Goal: Find specific page/section: Find specific page/section

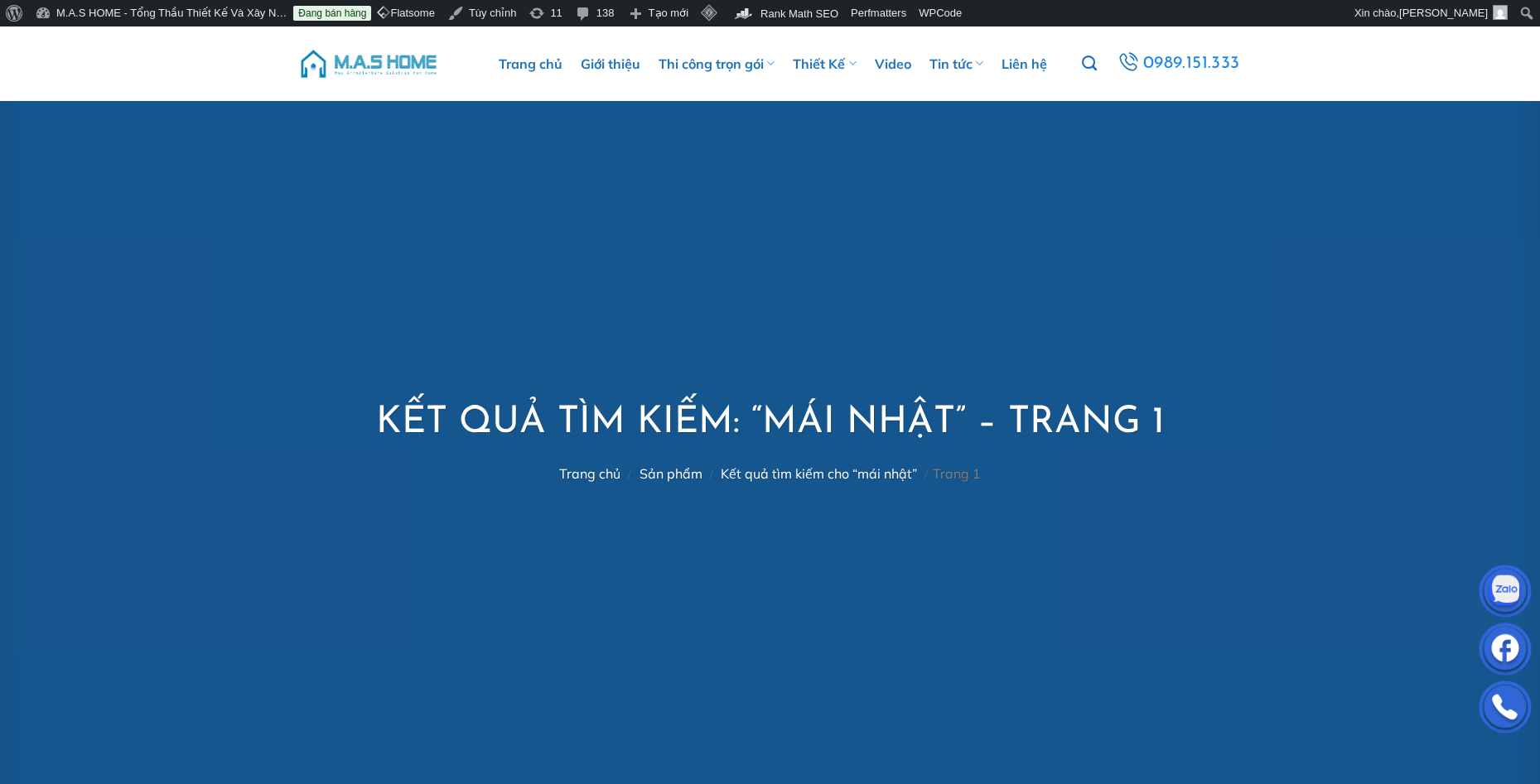
click at [488, 77] on ul "Trang chủ Giới thiệu Thi công trọn gói Thi công biệt thự Thi công nhà phố Thi c…" at bounding box center [773, 63] width 619 height 50
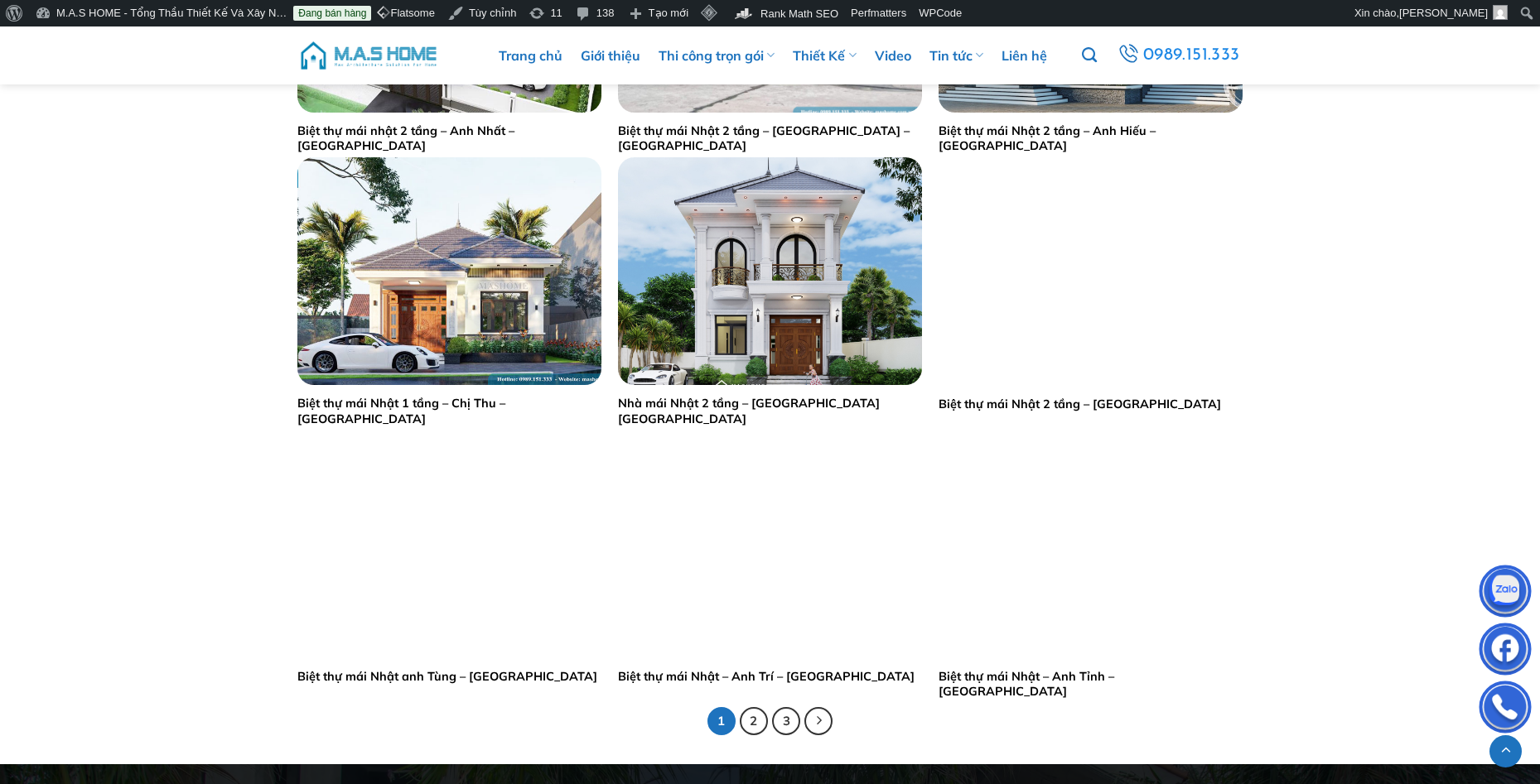
scroll to position [3064, 0]
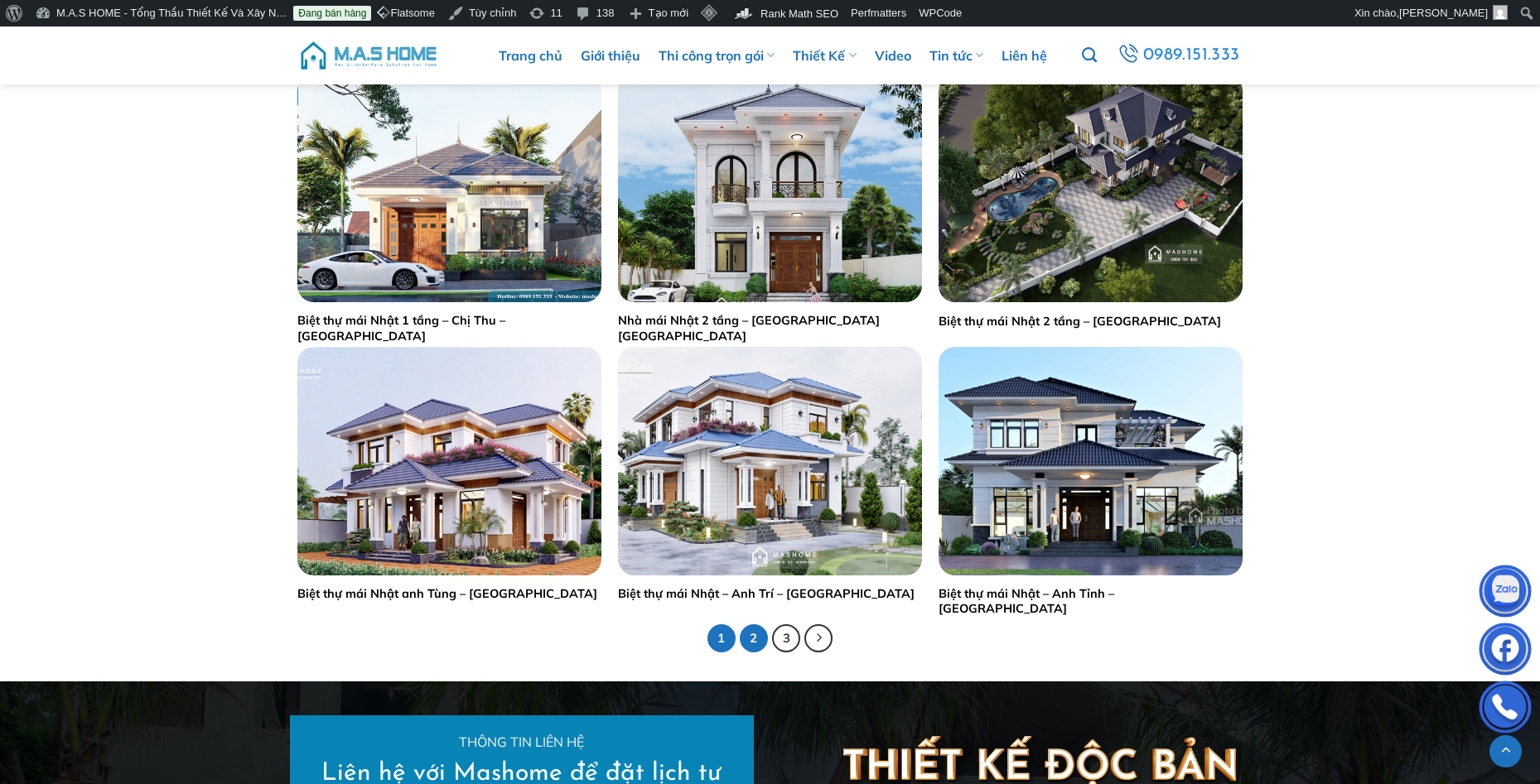
click at [762, 637] on link "2" at bounding box center [754, 638] width 28 height 28
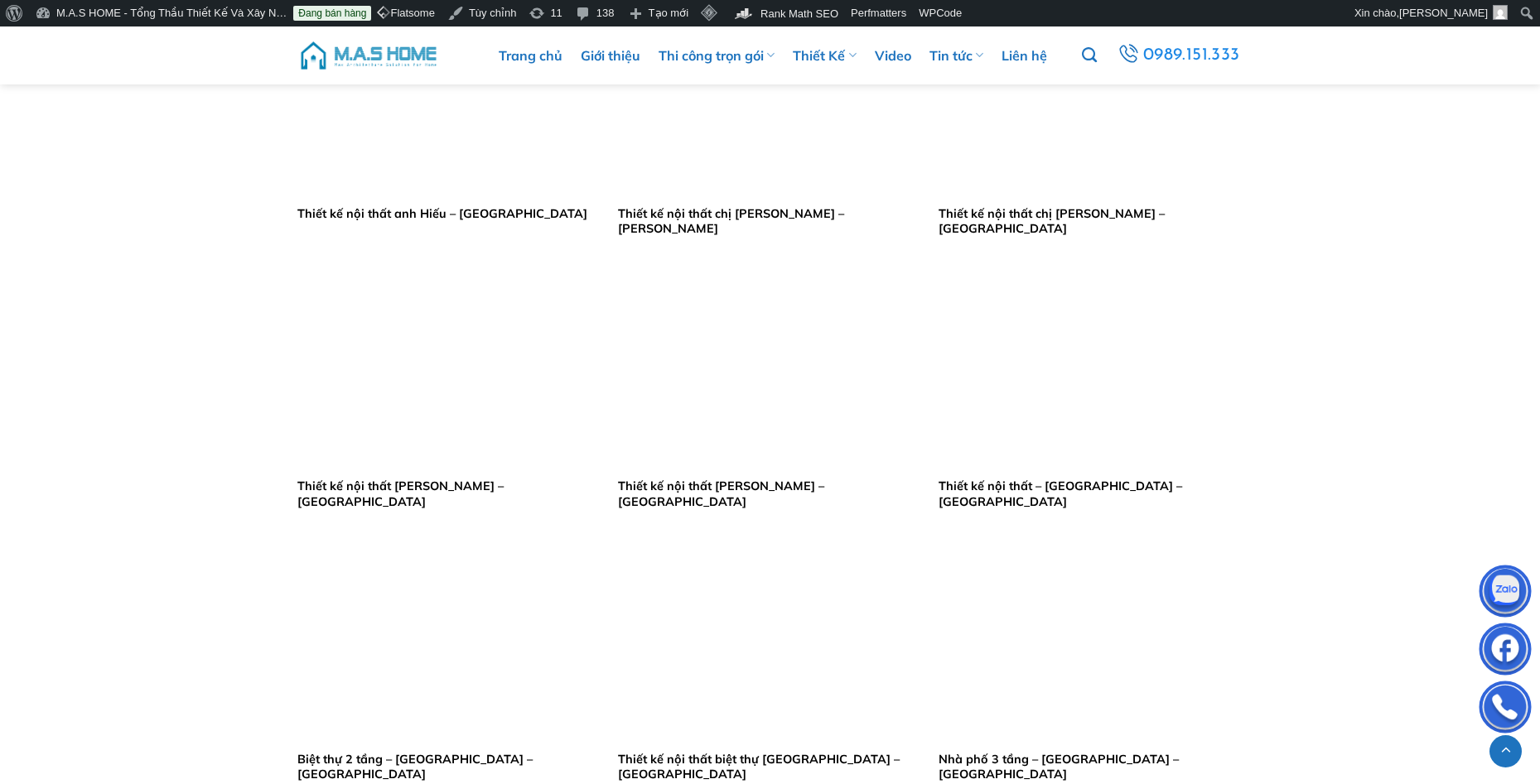
scroll to position [3064, 0]
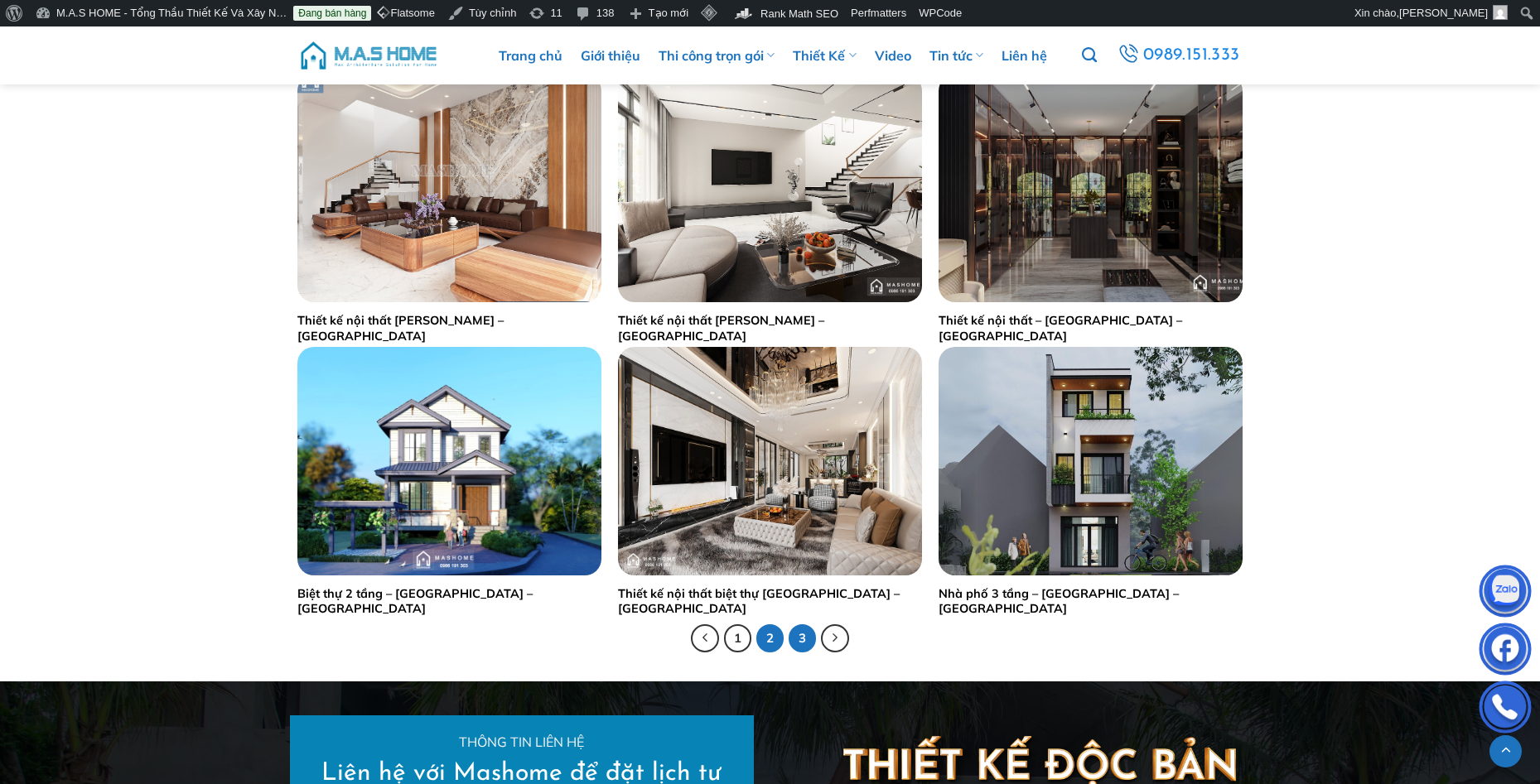
click at [813, 636] on link "3" at bounding box center [803, 638] width 28 height 28
click at [807, 642] on link "3" at bounding box center [803, 638] width 28 height 28
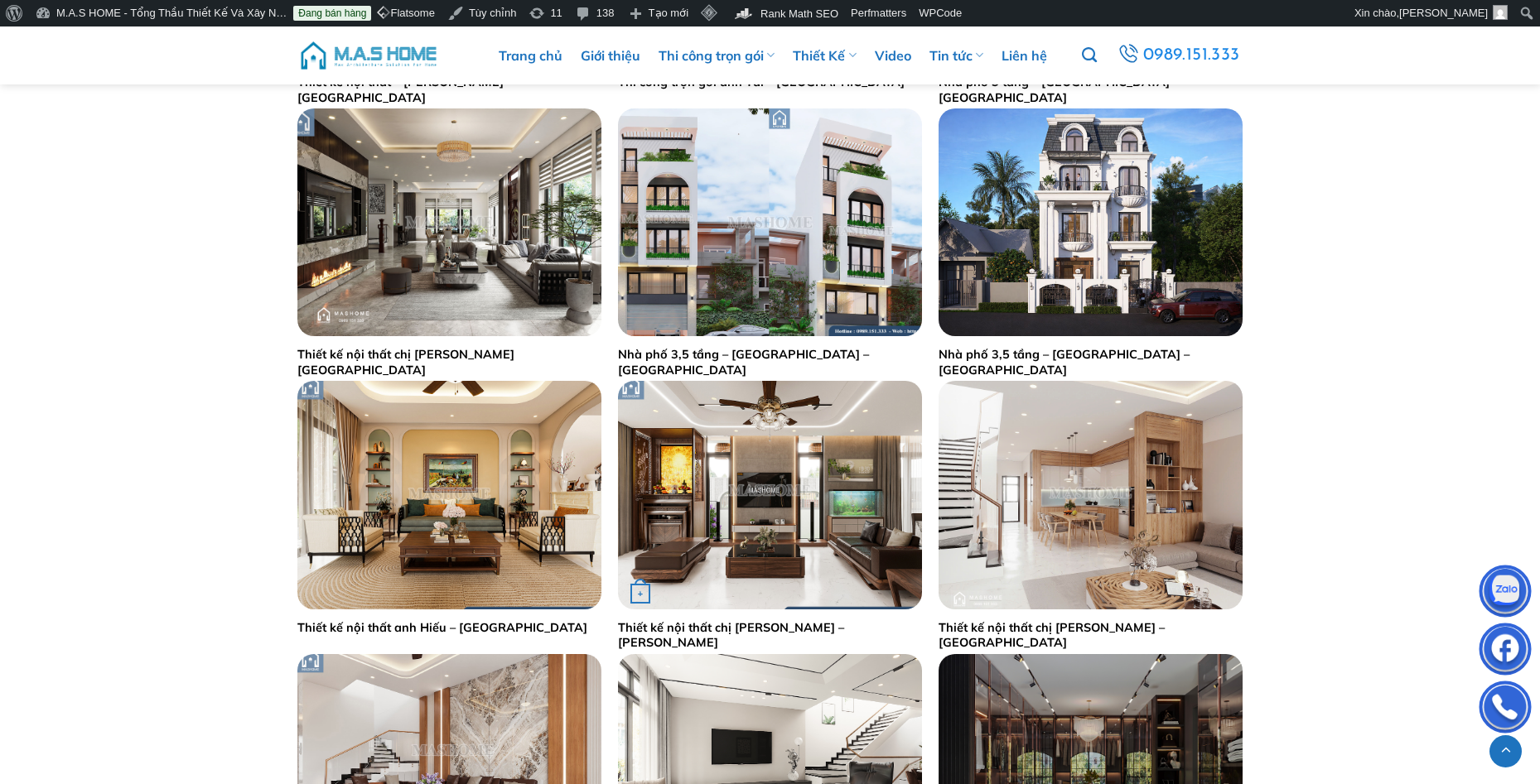
scroll to position [2898, 0]
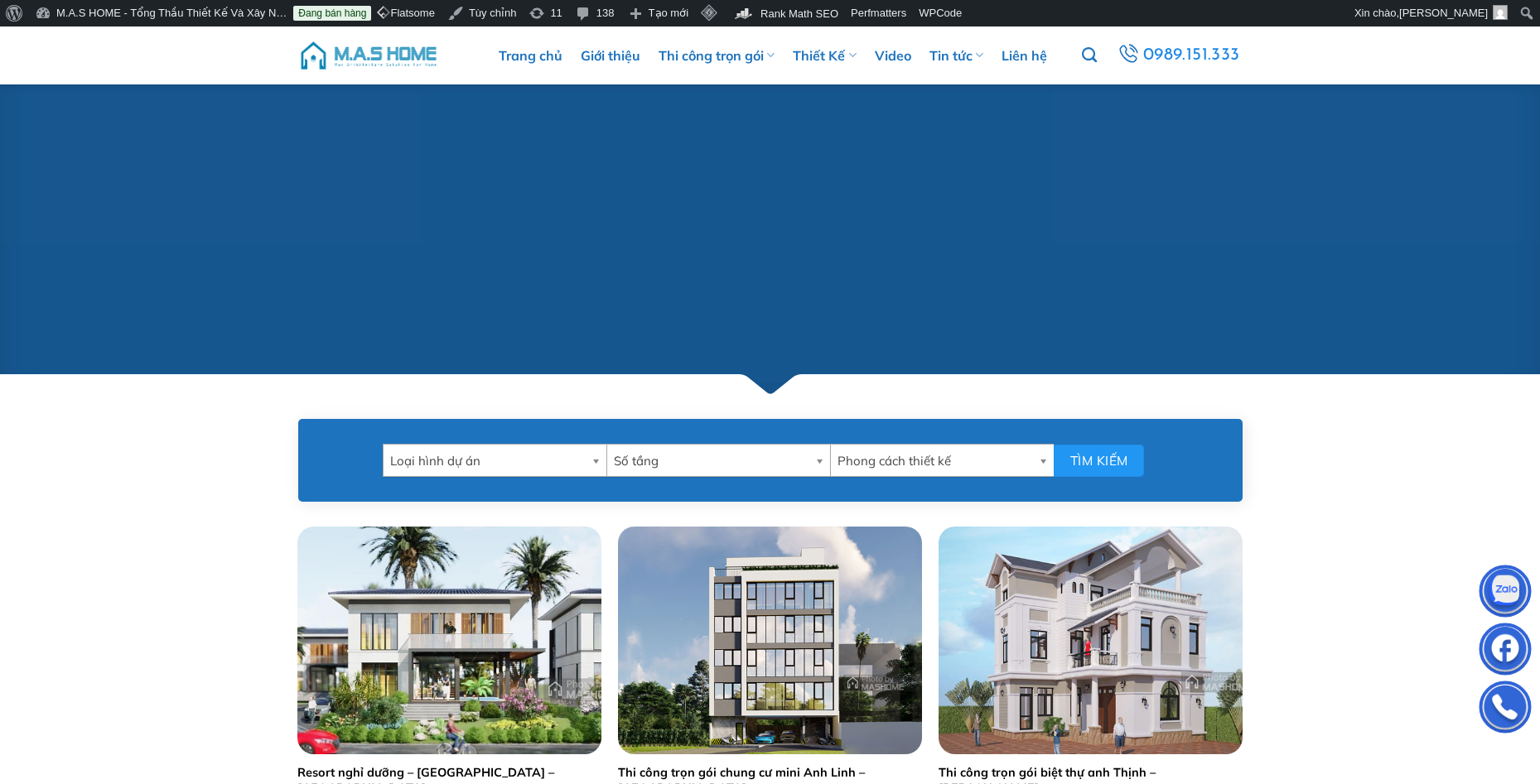
scroll to position [911, 0]
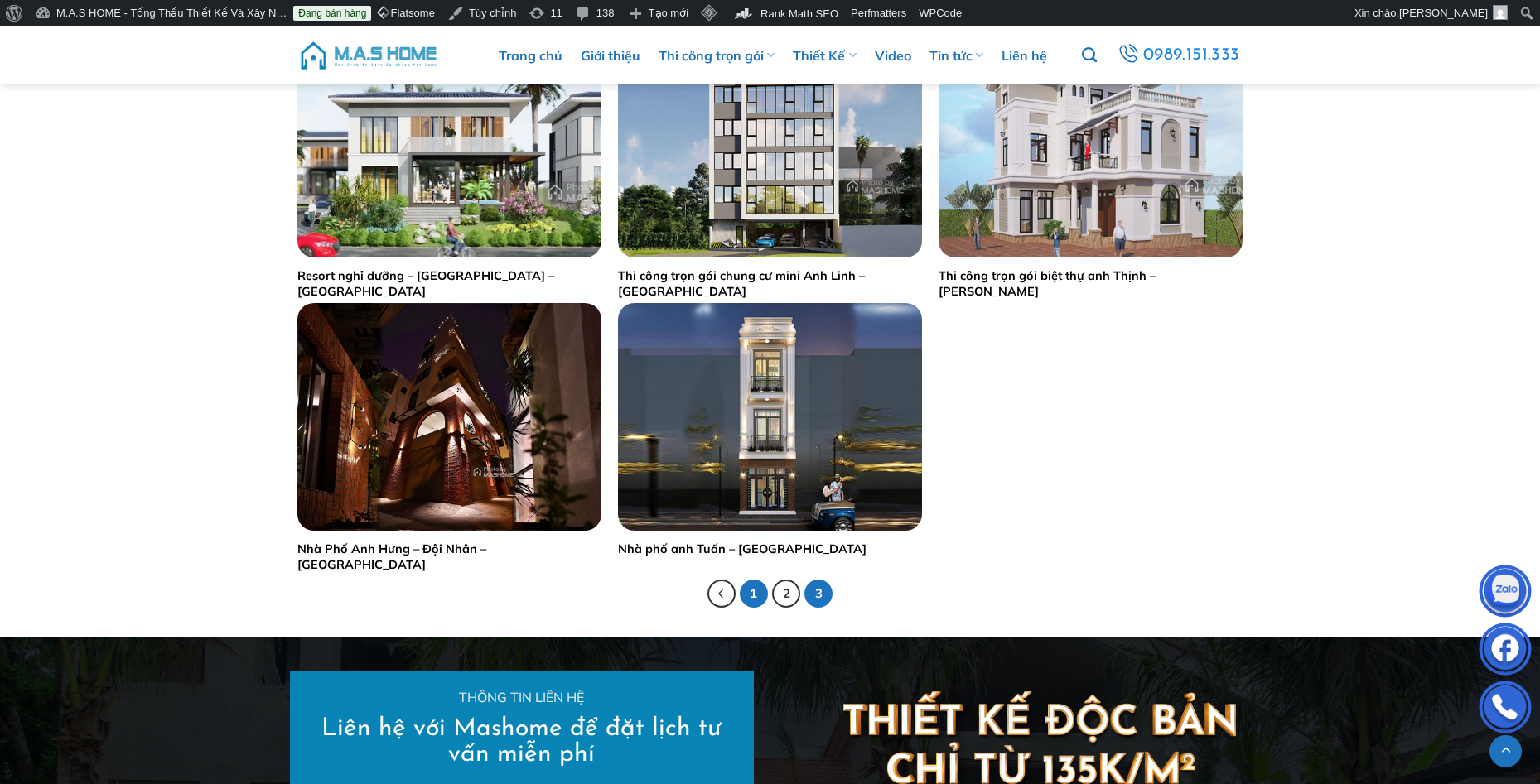
click at [747, 593] on link "1" at bounding box center [754, 593] width 28 height 28
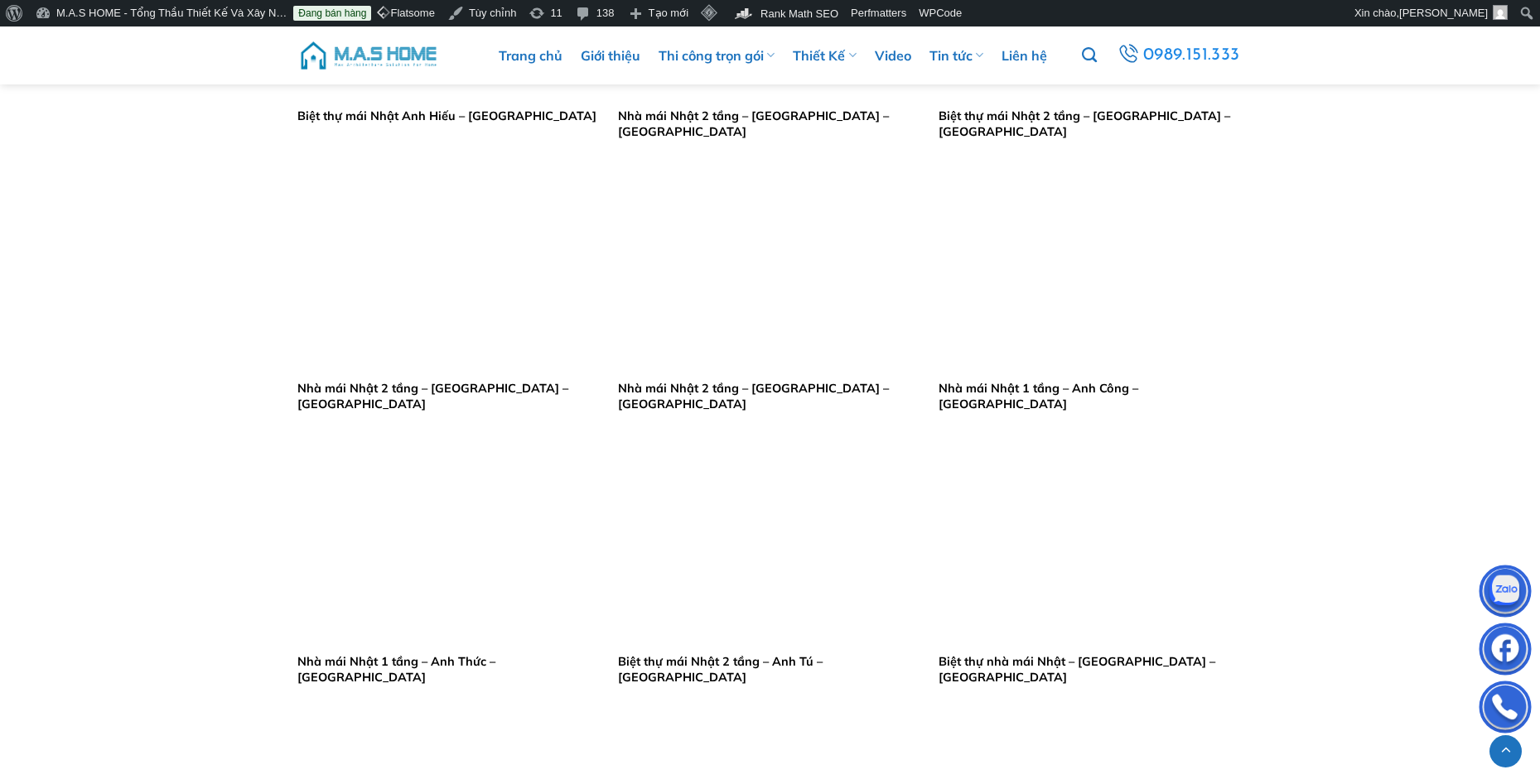
scroll to position [1574, 0]
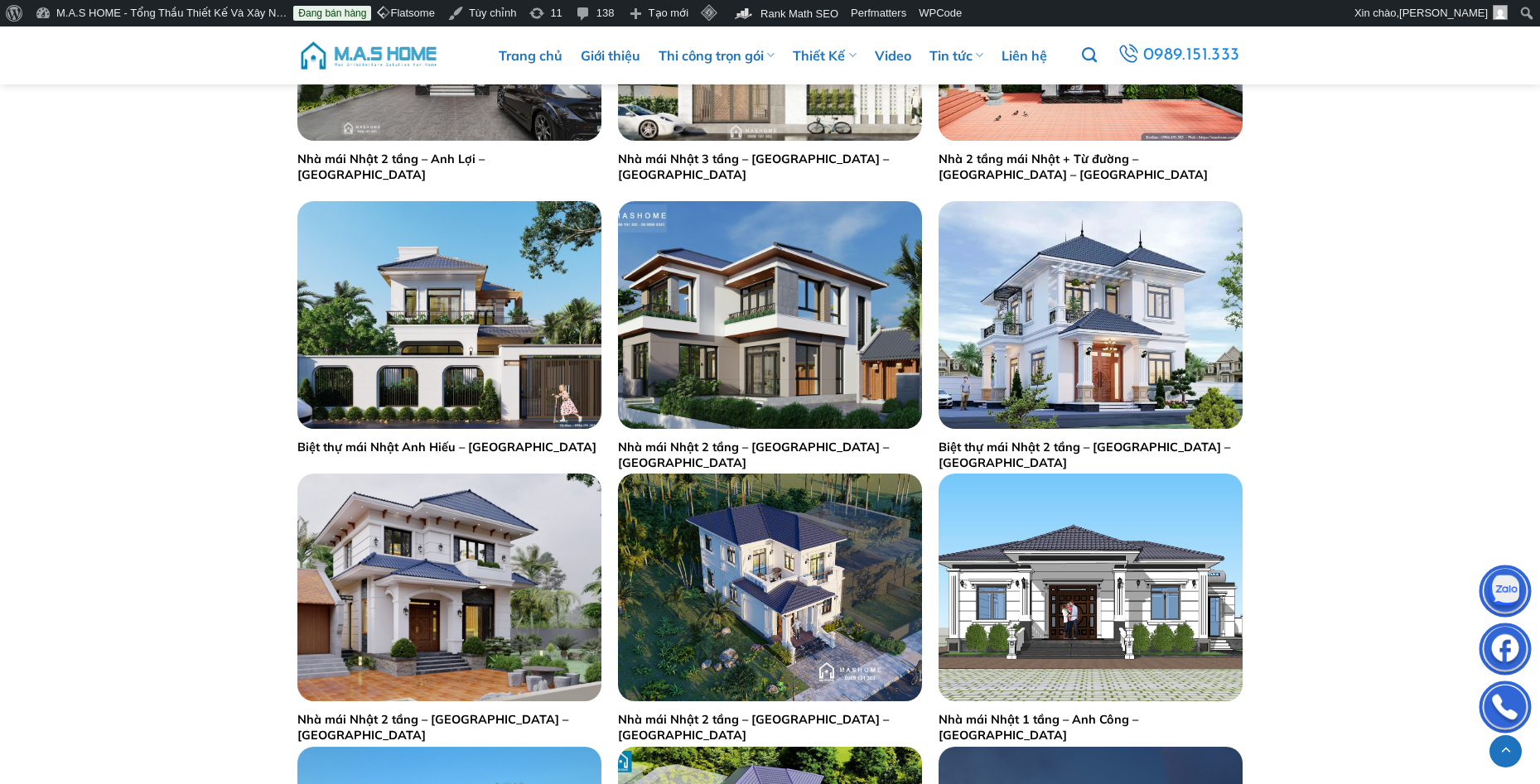
click at [146, 640] on main "show blocks helper Loại hình dự án Bệnh viện Biệt thự Lâu đài Nhà phố Nội thất …" at bounding box center [770, 703] width 1540 height 2937
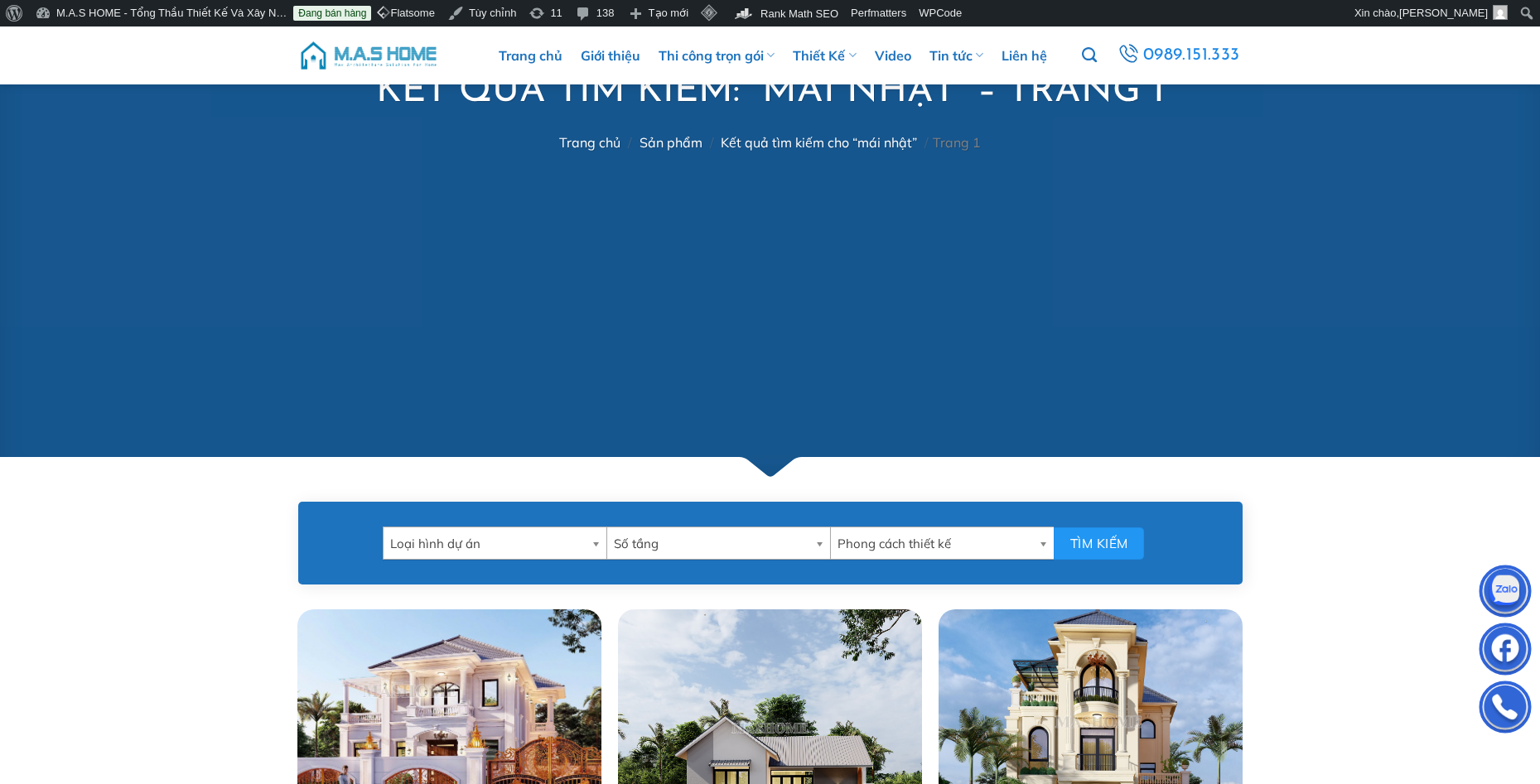
scroll to position [414, 0]
